Goal: Task Accomplishment & Management: Complete application form

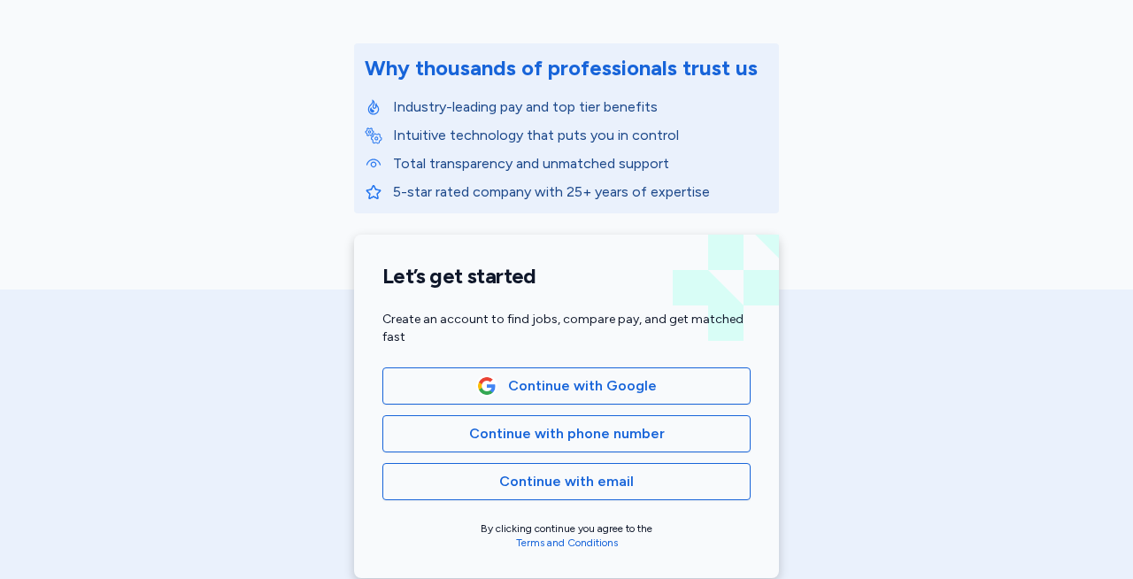
scroll to position [214, 0]
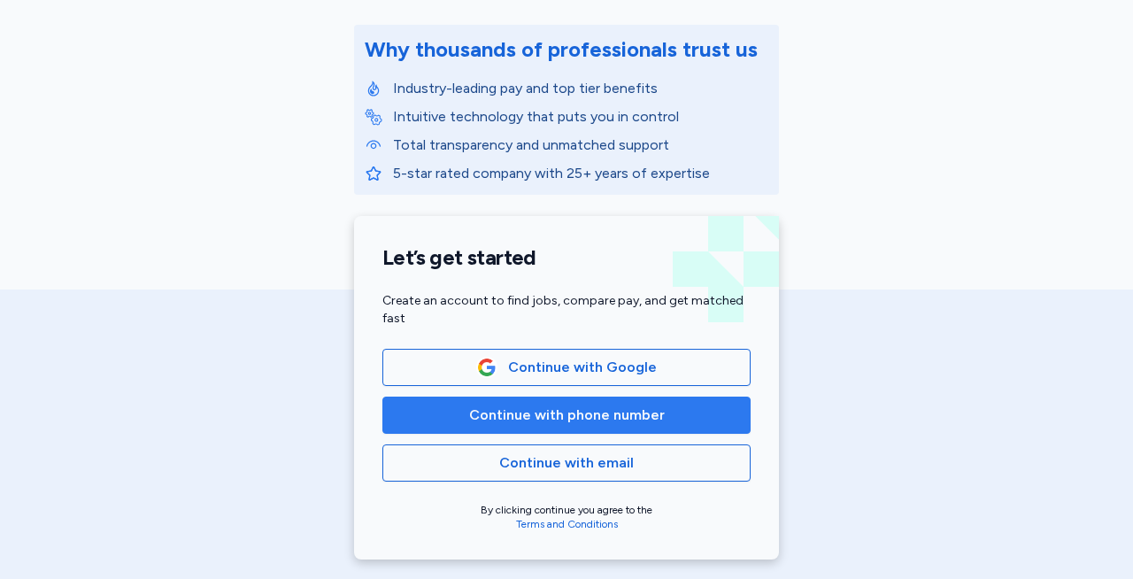
click at [620, 426] on button "Continue with phone number" at bounding box center [566, 415] width 368 height 37
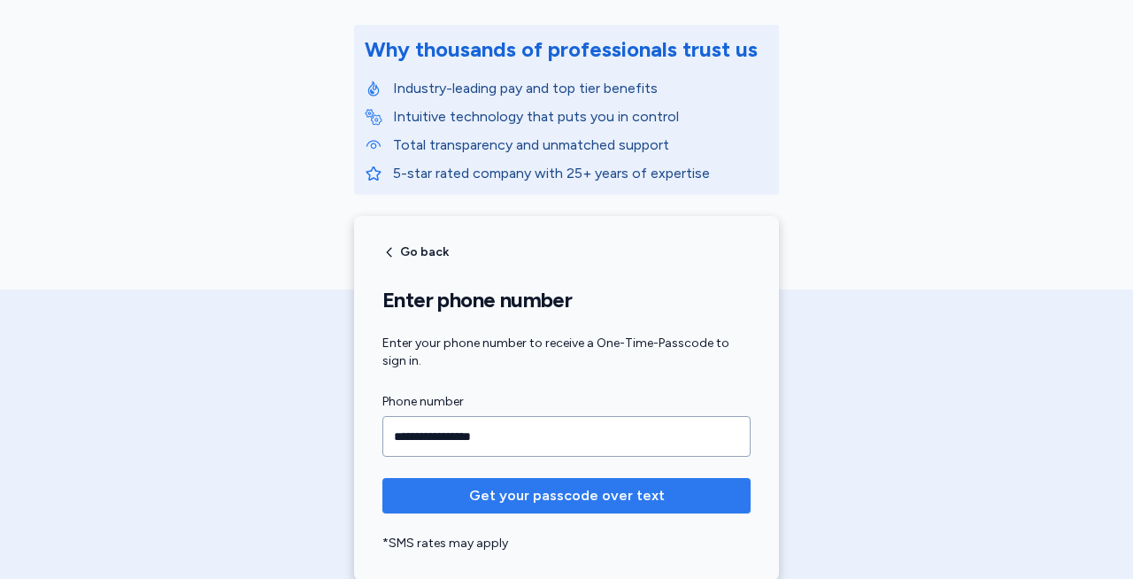
type input "**********"
click at [543, 495] on span "Get your passcode over text" at bounding box center [567, 495] width 196 height 21
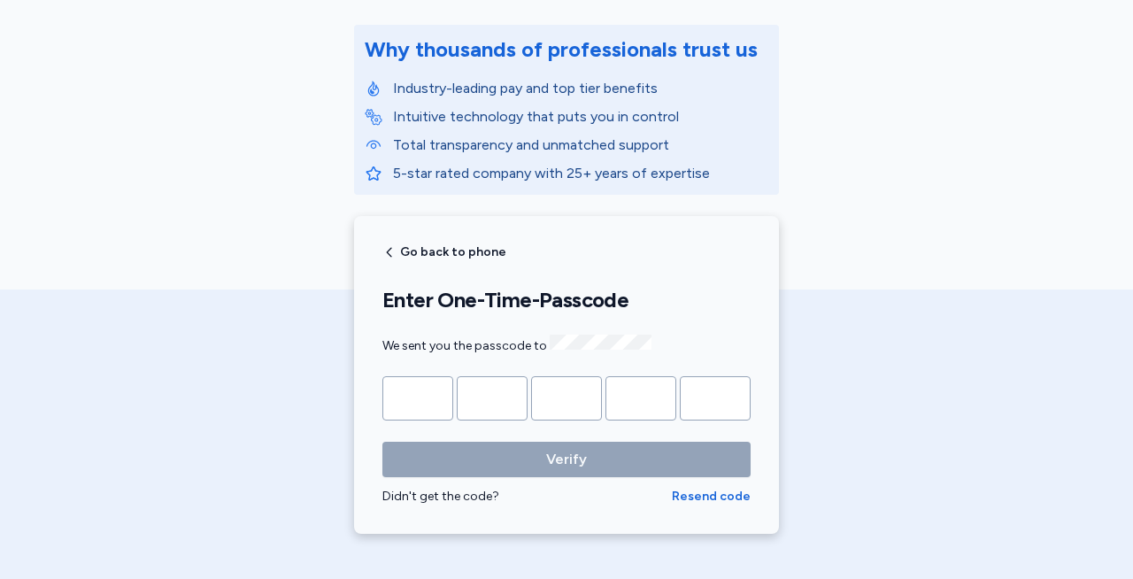
type input "*"
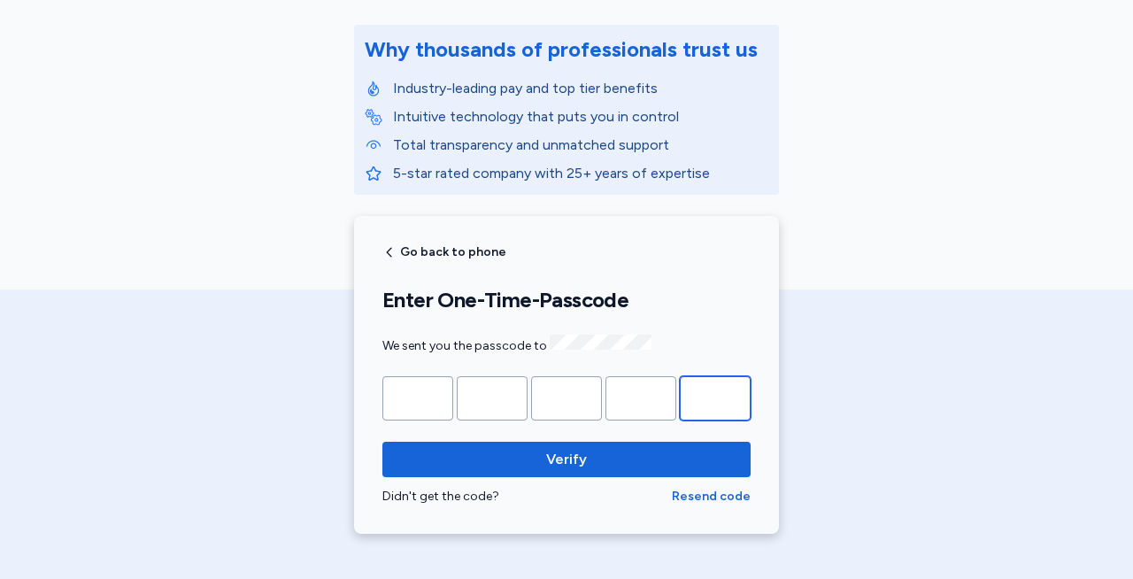
type input "*"
click at [382, 442] on button "Verify" at bounding box center [566, 459] width 368 height 35
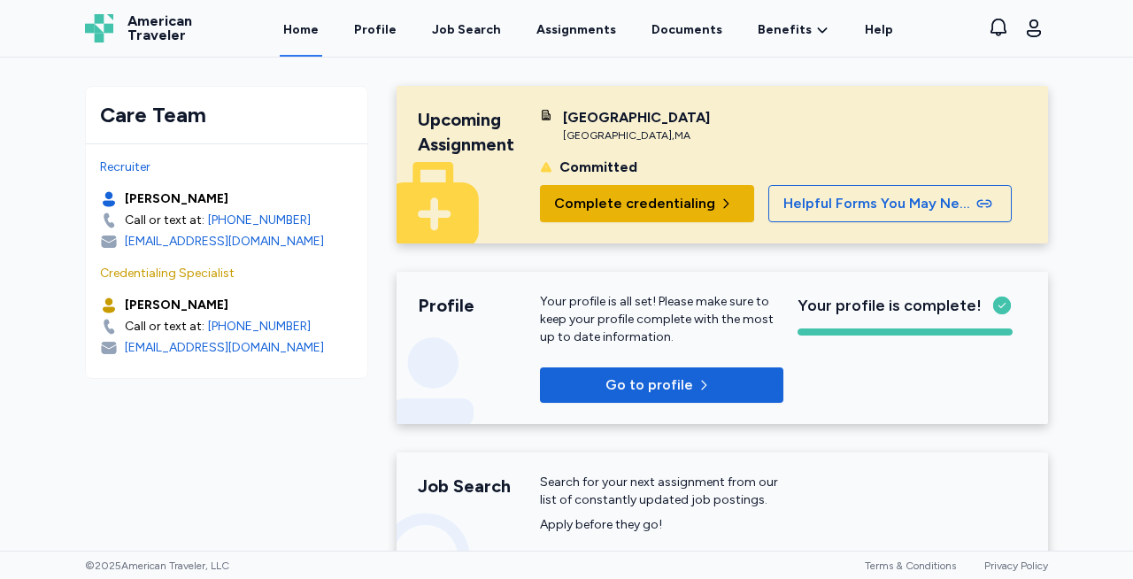
click at [592, 190] on button "Complete credentialing" at bounding box center [647, 203] width 214 height 37
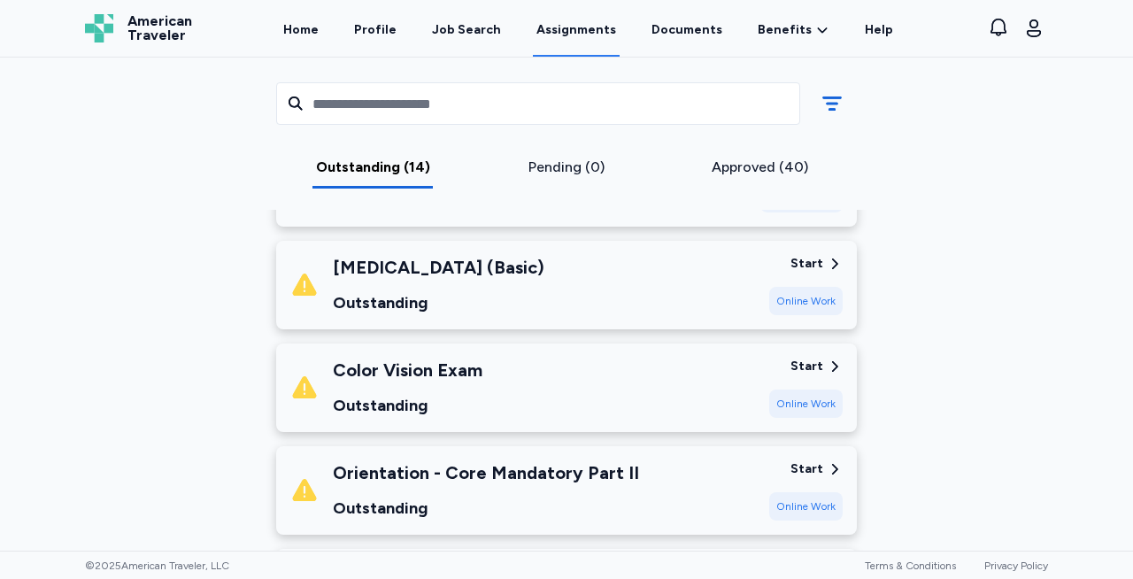
scroll to position [878, 0]
click at [784, 389] on div "Online Work" at bounding box center [805, 403] width 73 height 28
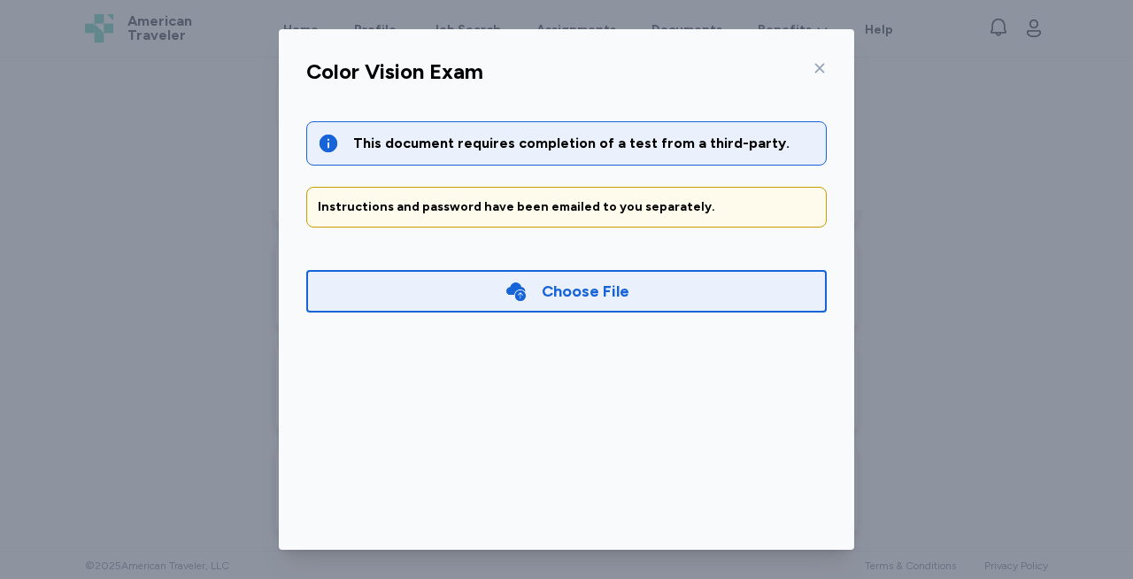
click at [815, 61] on icon at bounding box center [820, 68] width 14 height 14
